Goal: Task Accomplishment & Management: Use online tool/utility

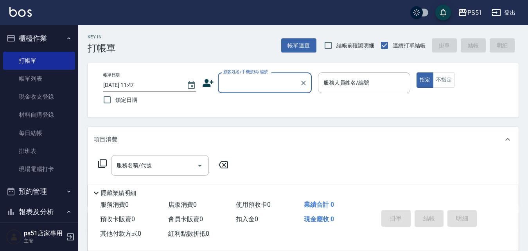
click at [260, 83] on input "顧客姓名/手機號碼/編號" at bounding box center [258, 83] width 75 height 14
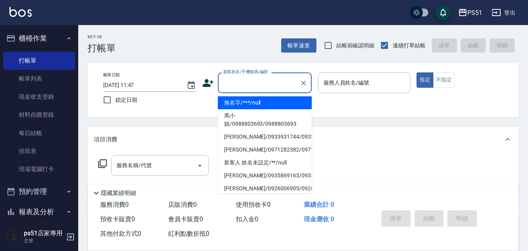
click at [263, 105] on li "無名字/***/null" at bounding box center [265, 102] width 94 height 13
type input "無名字/***/null"
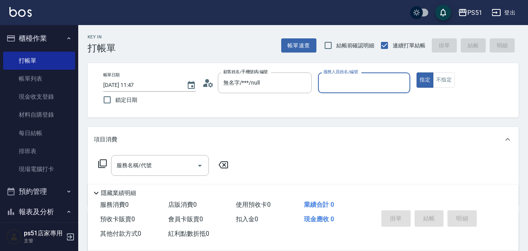
click at [342, 85] on input "服務人員姓名/編號" at bounding box center [364, 83] width 86 height 14
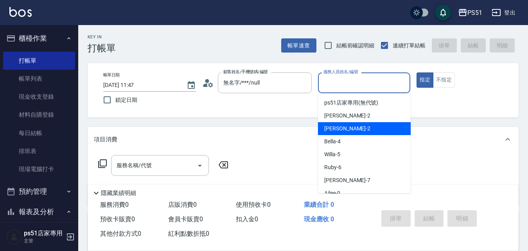
click at [344, 136] on ul "ps51店家專用 (無代號) [PERSON_NAME] -2 [PERSON_NAME] -2 Bella -4 Willa -5 Ruby -6 [PER…" at bounding box center [364, 143] width 93 height 100
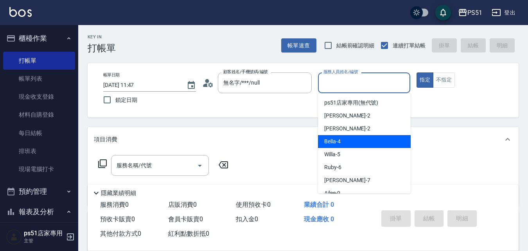
click at [349, 139] on div "Bella -4" at bounding box center [364, 141] width 93 height 13
type input "Bella-4"
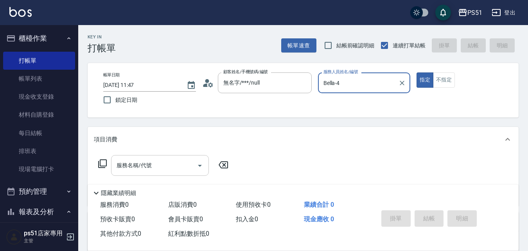
click at [178, 156] on div "服務名稱/代號" at bounding box center [160, 165] width 98 height 21
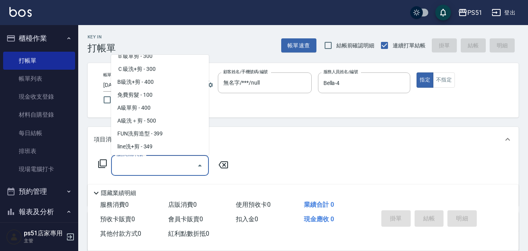
scroll to position [274, 0]
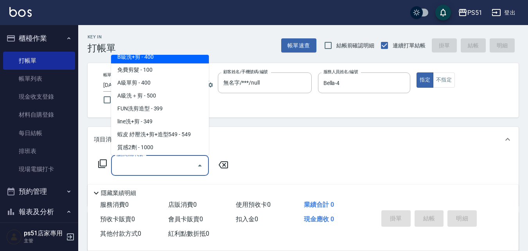
click at [166, 59] on span "B級洗+剪 - 400" at bounding box center [160, 56] width 98 height 13
type input "B級洗+剪(204)"
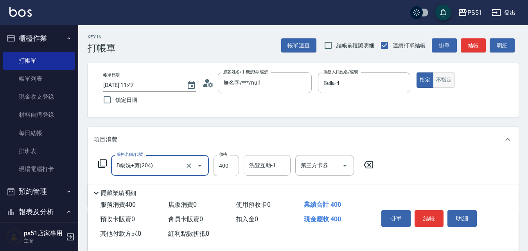
click at [442, 84] on button "不指定" at bounding box center [444, 79] width 22 height 15
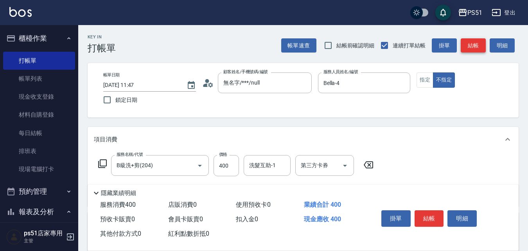
click at [470, 52] on button "結帳" at bounding box center [472, 45] width 25 height 14
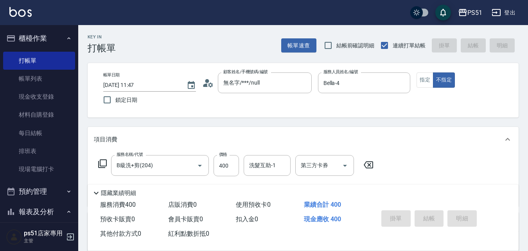
type input "[DATE] 12:44"
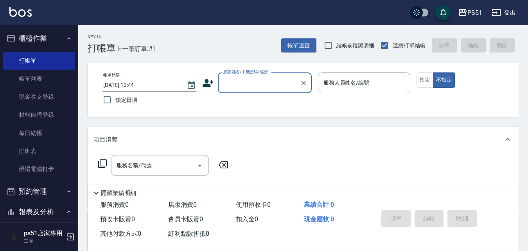
click at [257, 89] on input "顧客姓名/手機號碼/編號" at bounding box center [258, 83] width 75 height 14
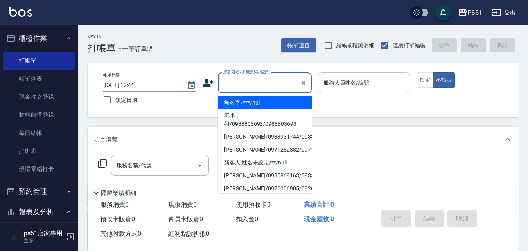
click at [256, 99] on li "無名字/***/null" at bounding box center [265, 102] width 94 height 13
type input "無名字/***/null"
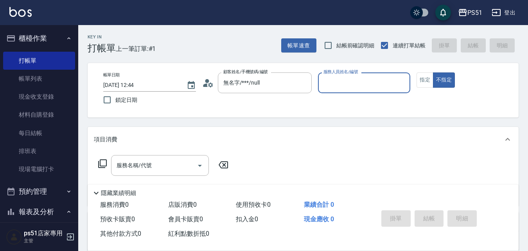
click at [333, 78] on input "服務人員姓名/編號" at bounding box center [364, 83] width 86 height 14
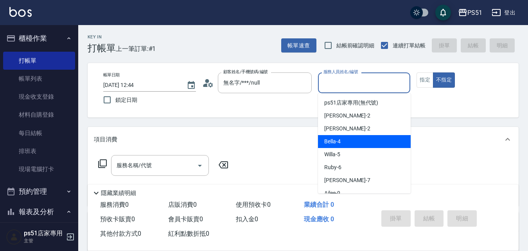
click at [325, 142] on span "Bella -4" at bounding box center [332, 141] width 16 height 8
type input "Bella-4"
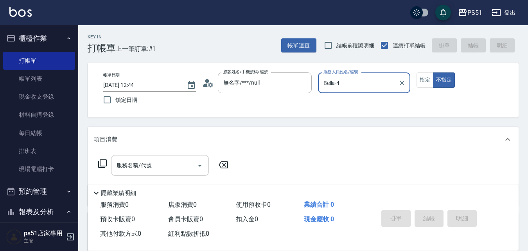
click at [118, 171] on input "服務名稱/代號" at bounding box center [154, 165] width 79 height 14
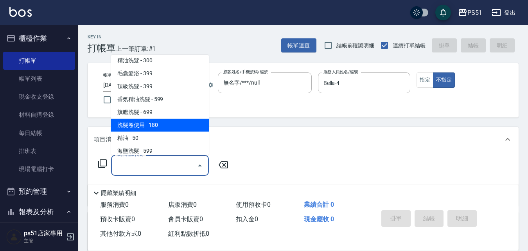
scroll to position [0, 0]
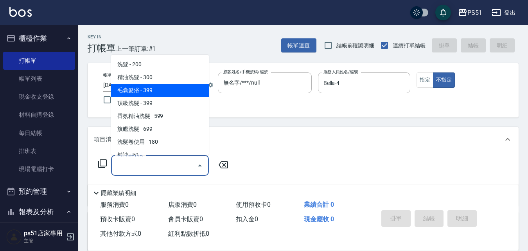
click at [168, 81] on span "精油洗髮 - 300" at bounding box center [160, 77] width 98 height 13
type input "精油洗髮(102)"
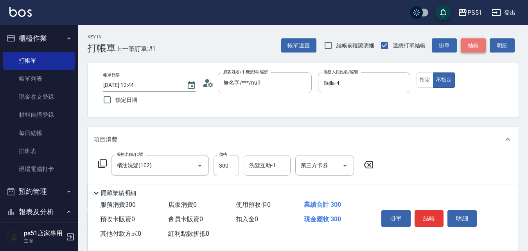
click at [480, 51] on button "結帳" at bounding box center [472, 45] width 25 height 14
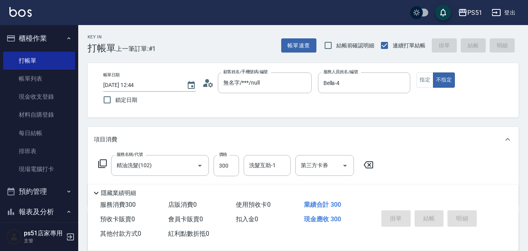
type input "[DATE] 13:07"
